Goal: Task Accomplishment & Management: Manage account settings

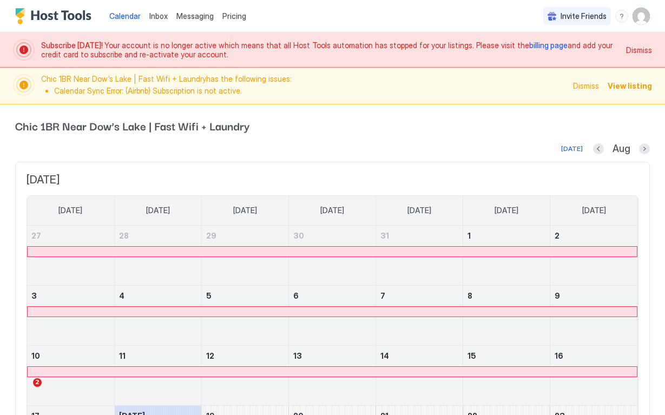
click at [637, 87] on span "View listing" at bounding box center [630, 85] width 44 height 11
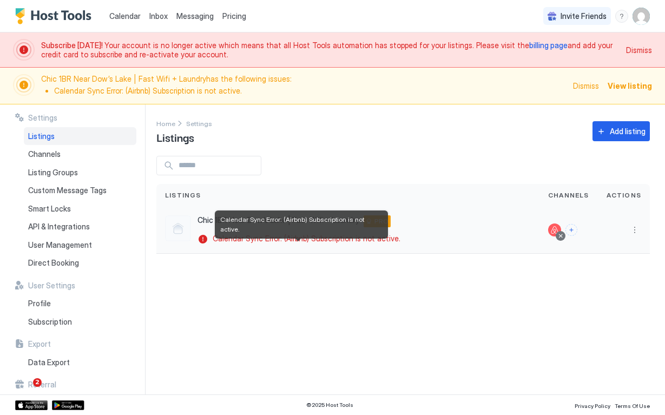
click at [364, 244] on div "Calendar Sync Error: (Airbnb) Subscription is not active." at bounding box center [301, 239] width 207 height 11
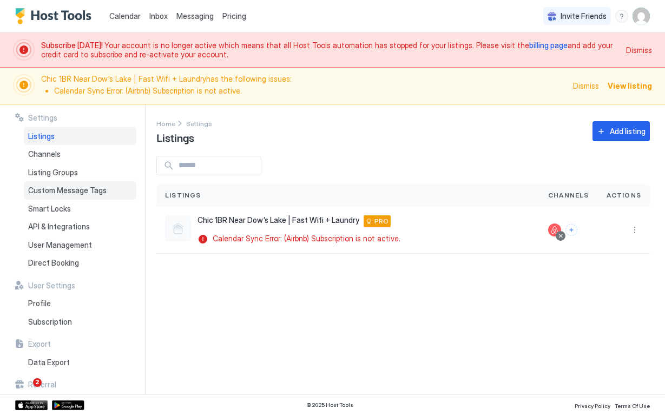
click at [69, 187] on span "Custom Message Tags" at bounding box center [67, 191] width 78 height 10
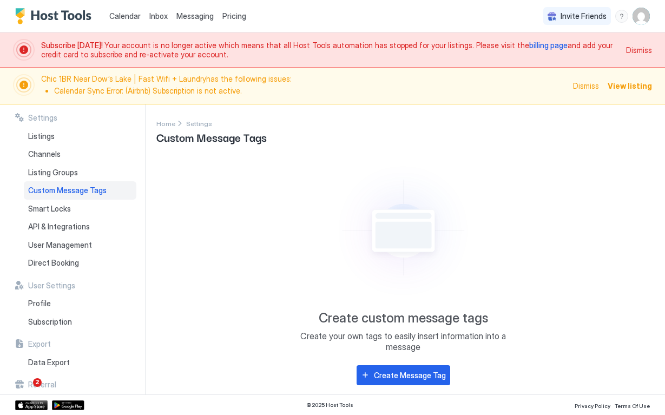
click at [193, 8] on div "Messaging" at bounding box center [195, 16] width 46 height 20
click at [193, 11] on span "Messaging" at bounding box center [194, 15] width 37 height 9
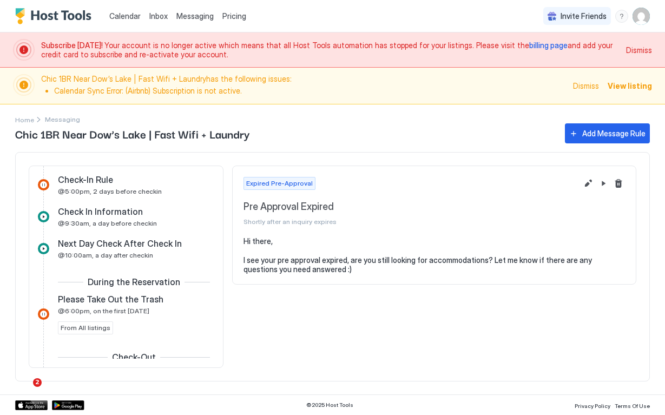
scroll to position [199, 0]
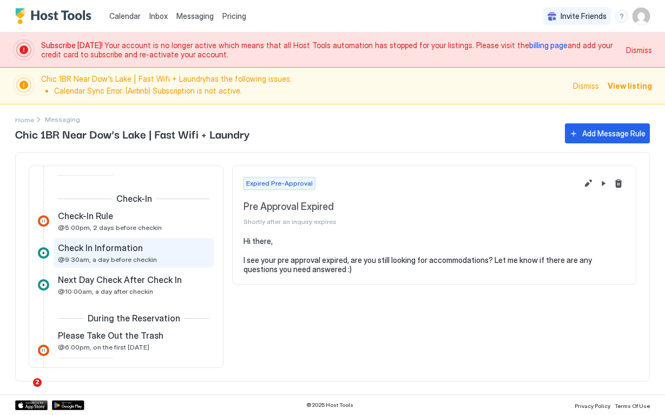
click at [119, 256] on span "@9:30am, a day before checkin" at bounding box center [107, 260] width 99 height 8
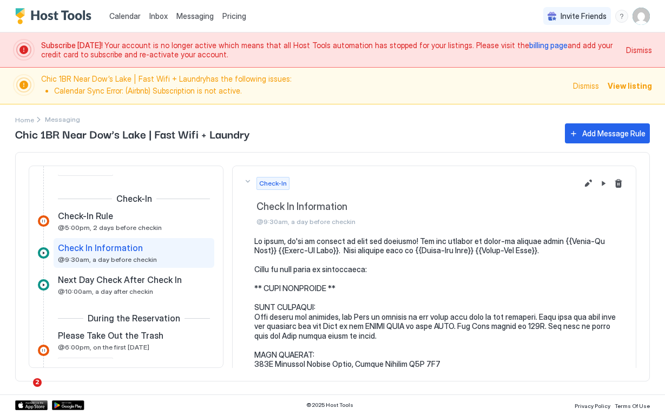
click at [326, 290] on pre at bounding box center [439, 384] width 371 height 294
click at [592, 185] on button "Edit message rule" at bounding box center [588, 183] width 13 height 13
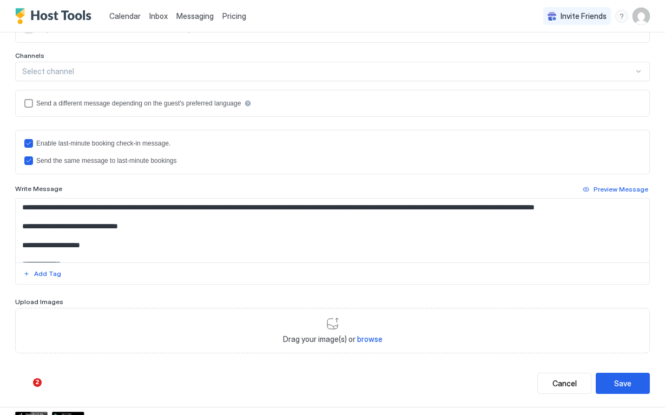
scroll to position [298, 0]
